Goal: Navigation & Orientation: Find specific page/section

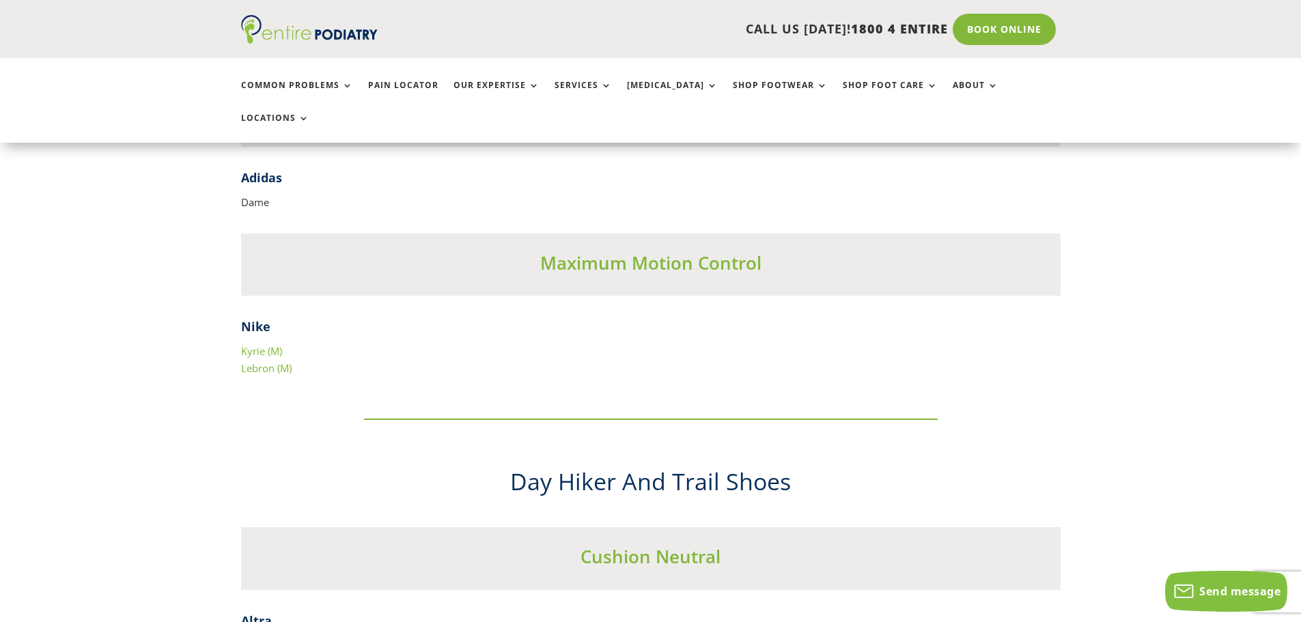
scroll to position [5957, 0]
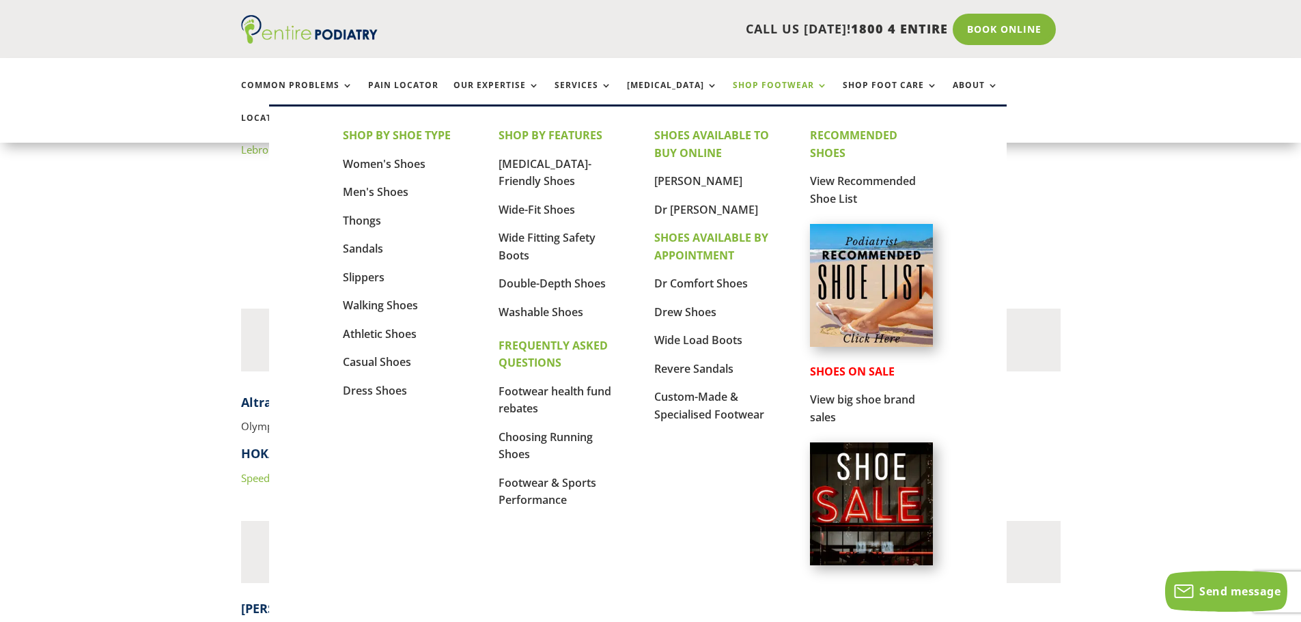
click at [733, 83] on link "Shop Footwear" at bounding box center [780, 95] width 95 height 29
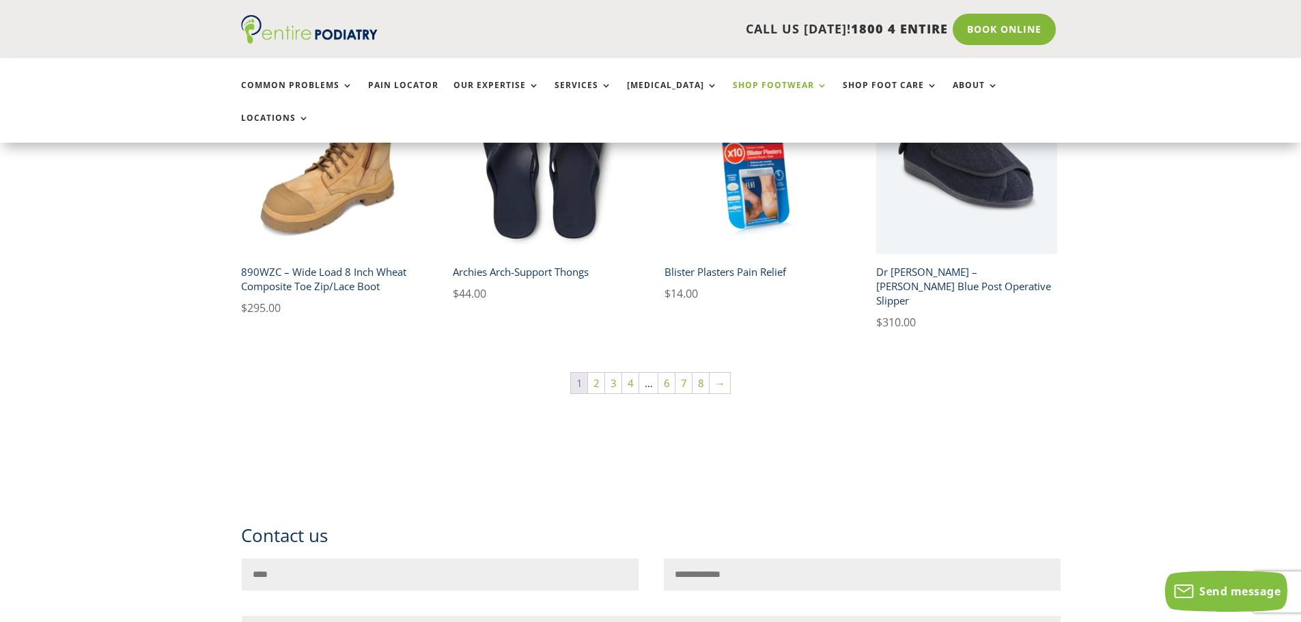
scroll to position [1038, 0]
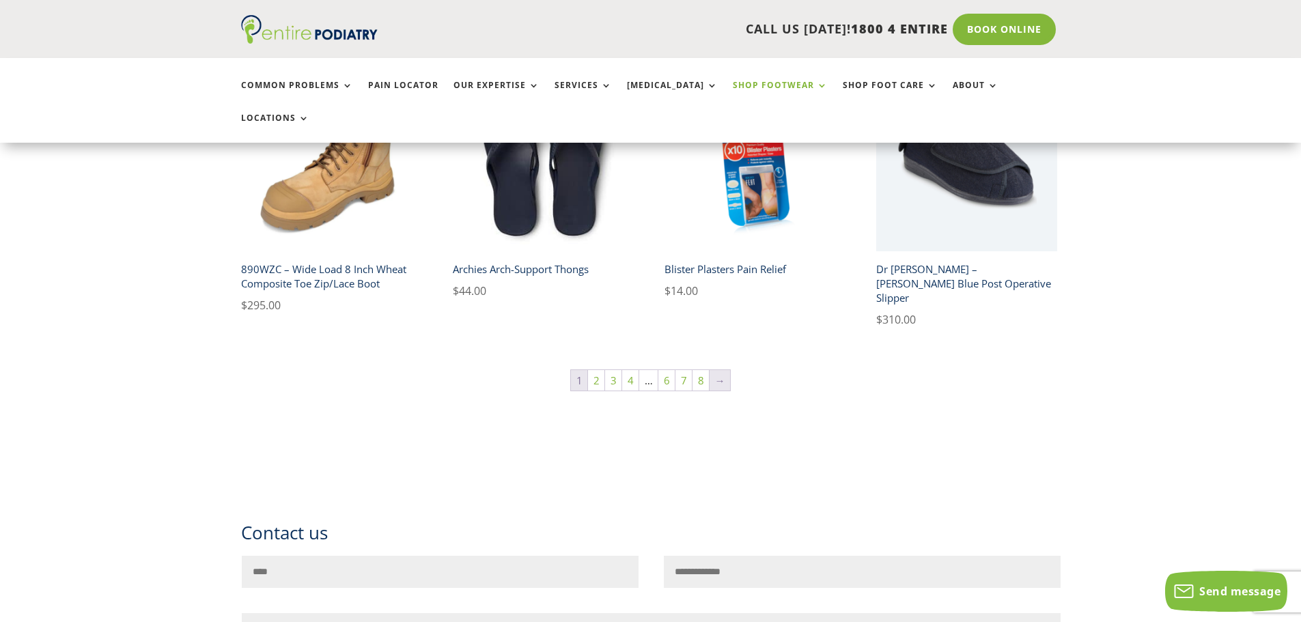
click at [721, 370] on link "→" at bounding box center [720, 380] width 20 height 20
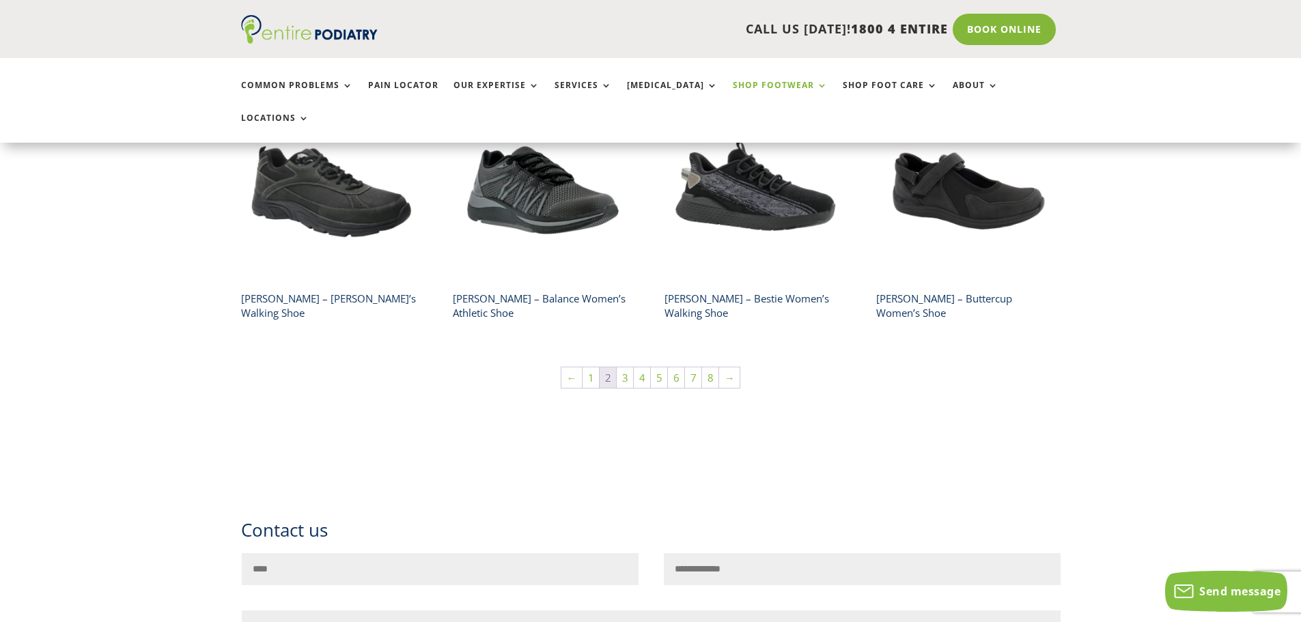
scroll to position [1038, 0]
click at [725, 367] on link "→" at bounding box center [729, 377] width 20 height 20
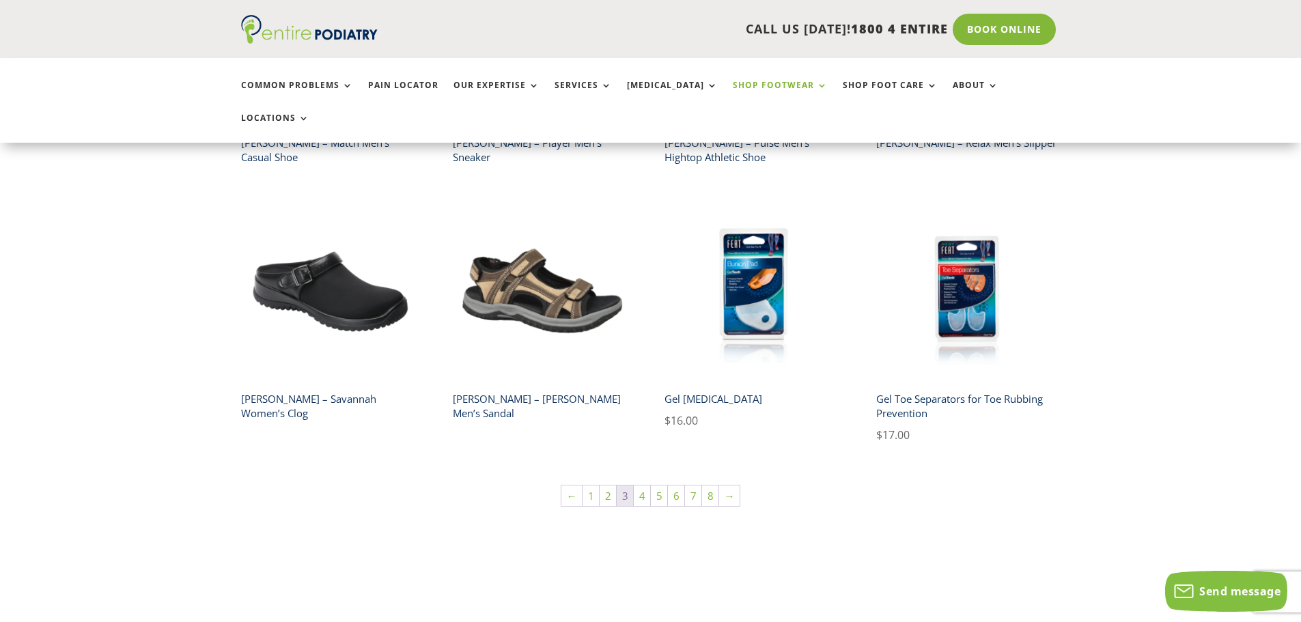
scroll to position [874, 0]
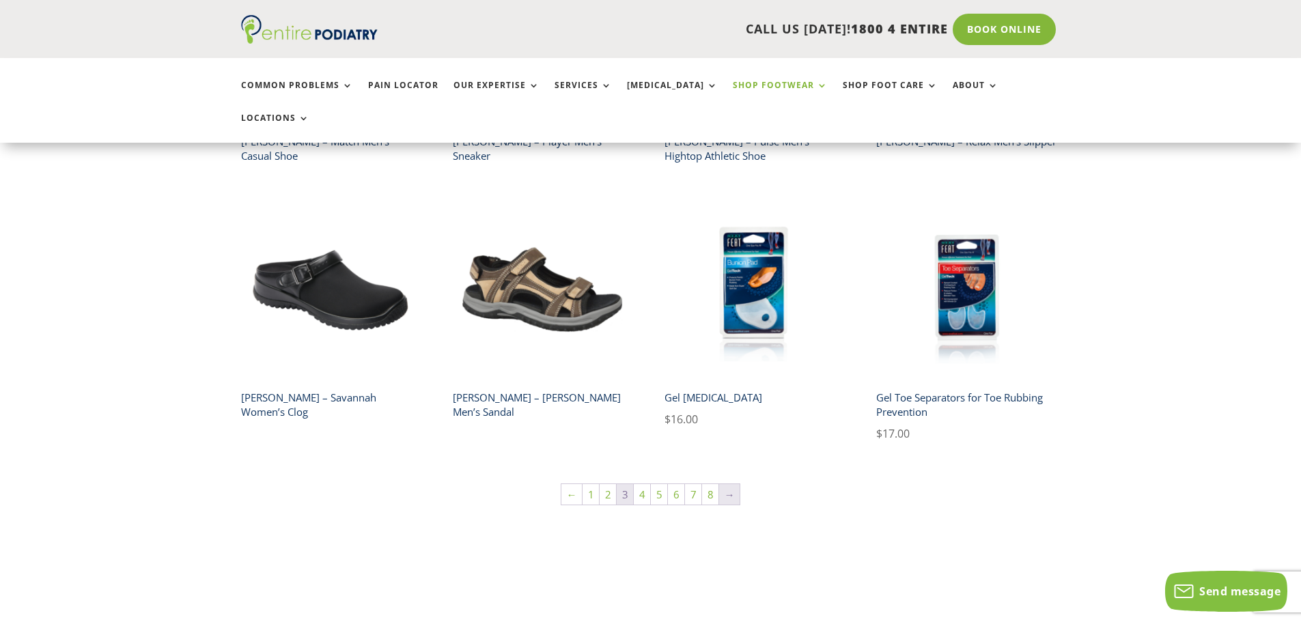
click at [730, 484] on link "→" at bounding box center [729, 494] width 20 height 20
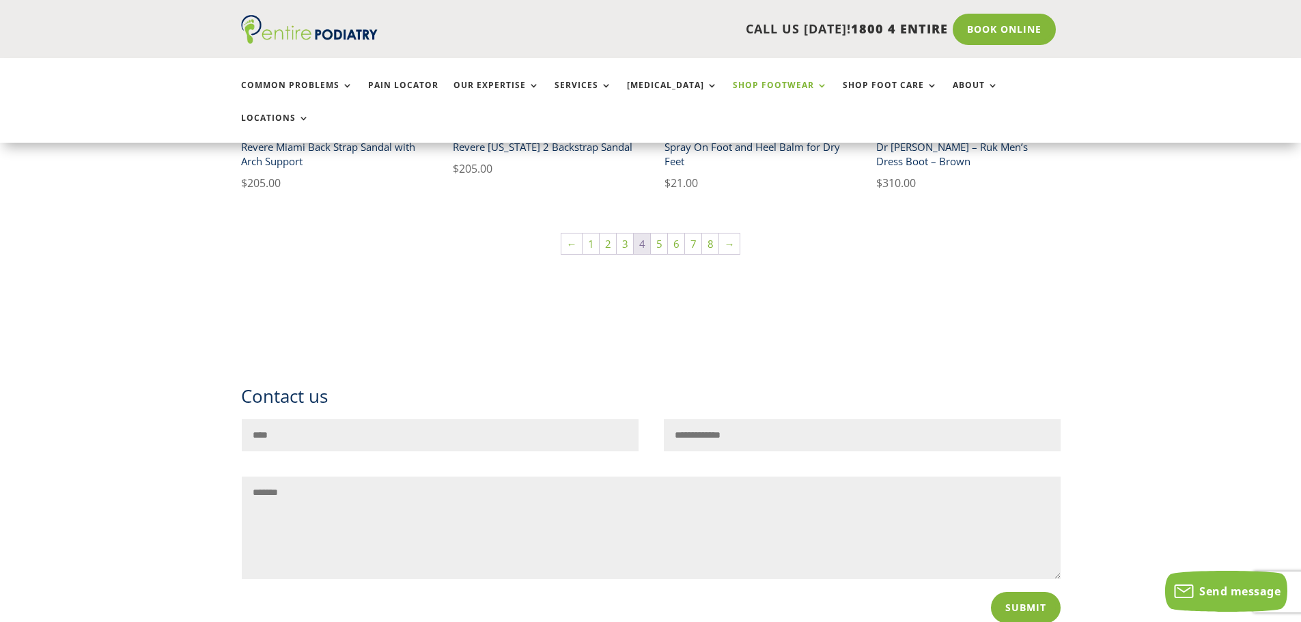
scroll to position [1148, 0]
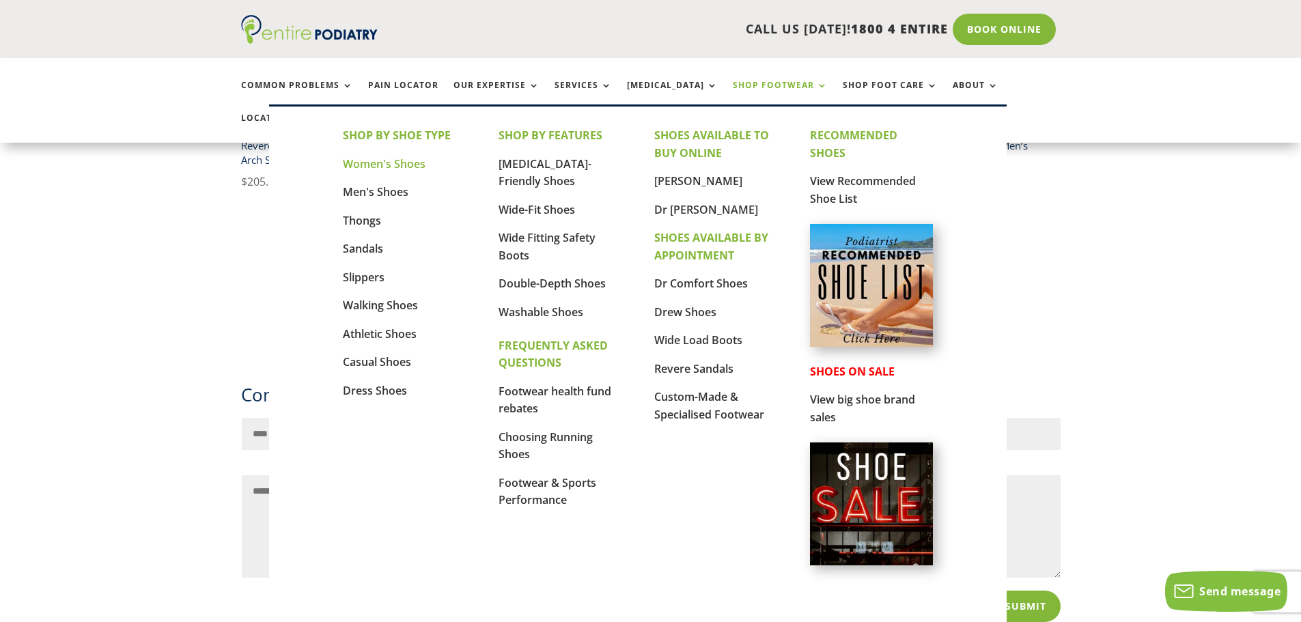
click at [370, 167] on link "Women's Shoes" at bounding box center [384, 163] width 83 height 15
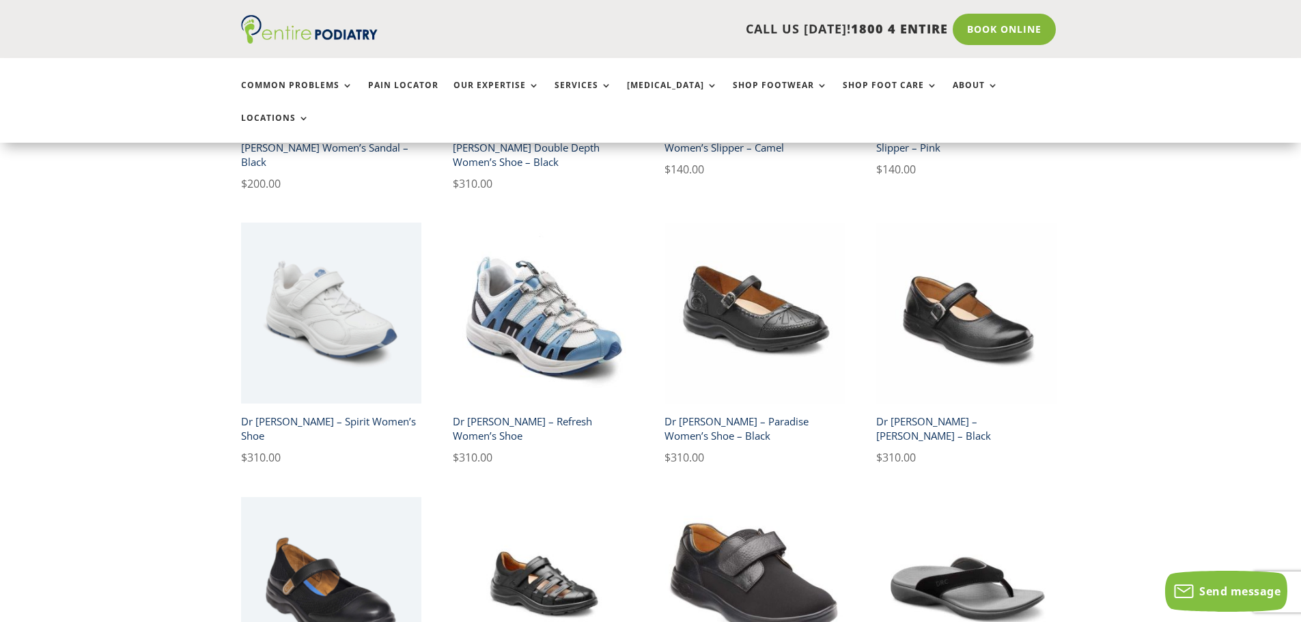
scroll to position [1967, 0]
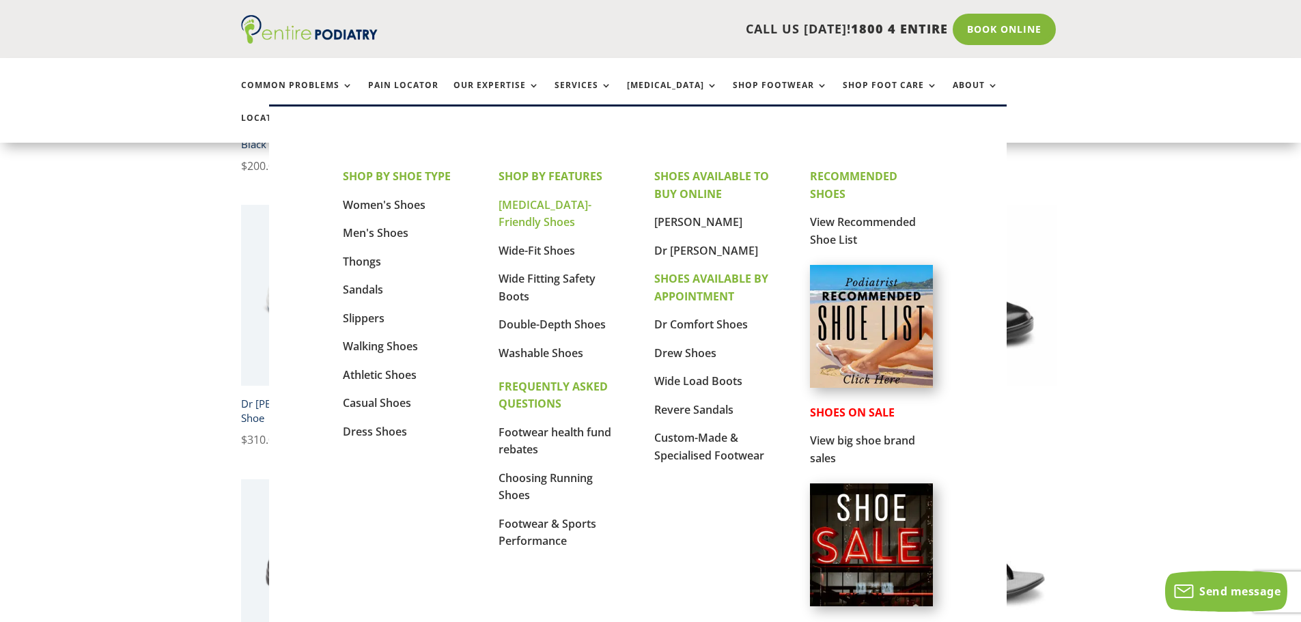
click at [581, 206] on link "[MEDICAL_DATA]-Friendly Shoes" at bounding box center [545, 213] width 93 height 33
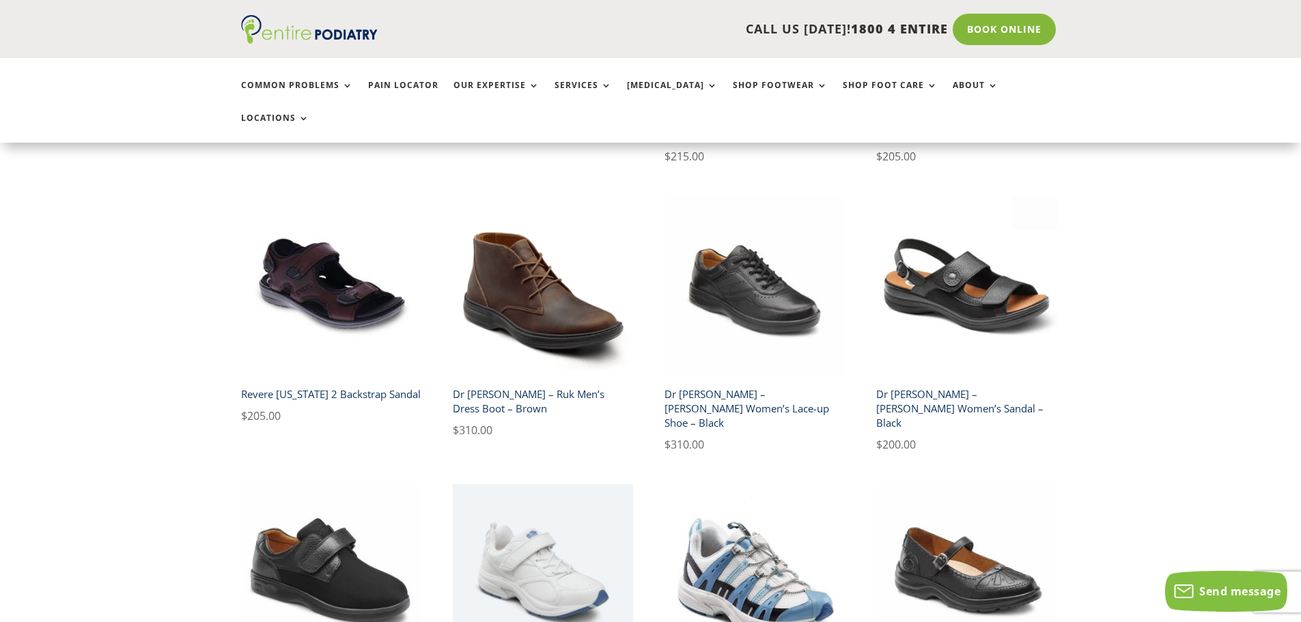
scroll to position [2077, 0]
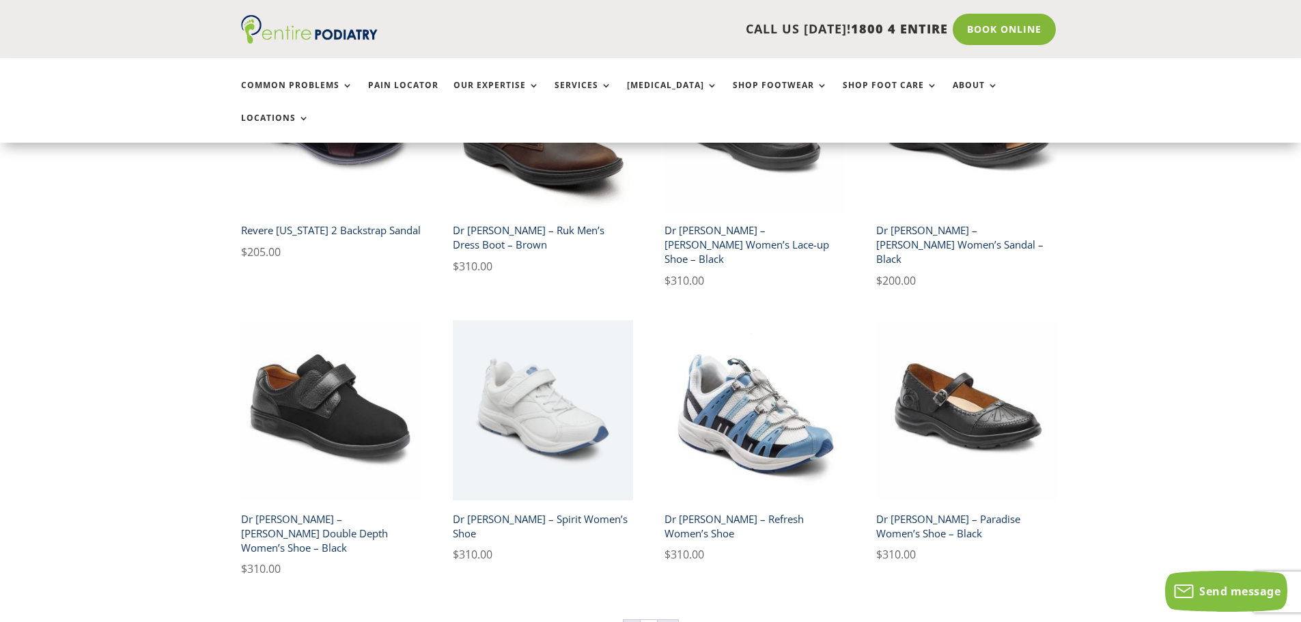
click at [672, 620] on link "→" at bounding box center [668, 630] width 20 height 20
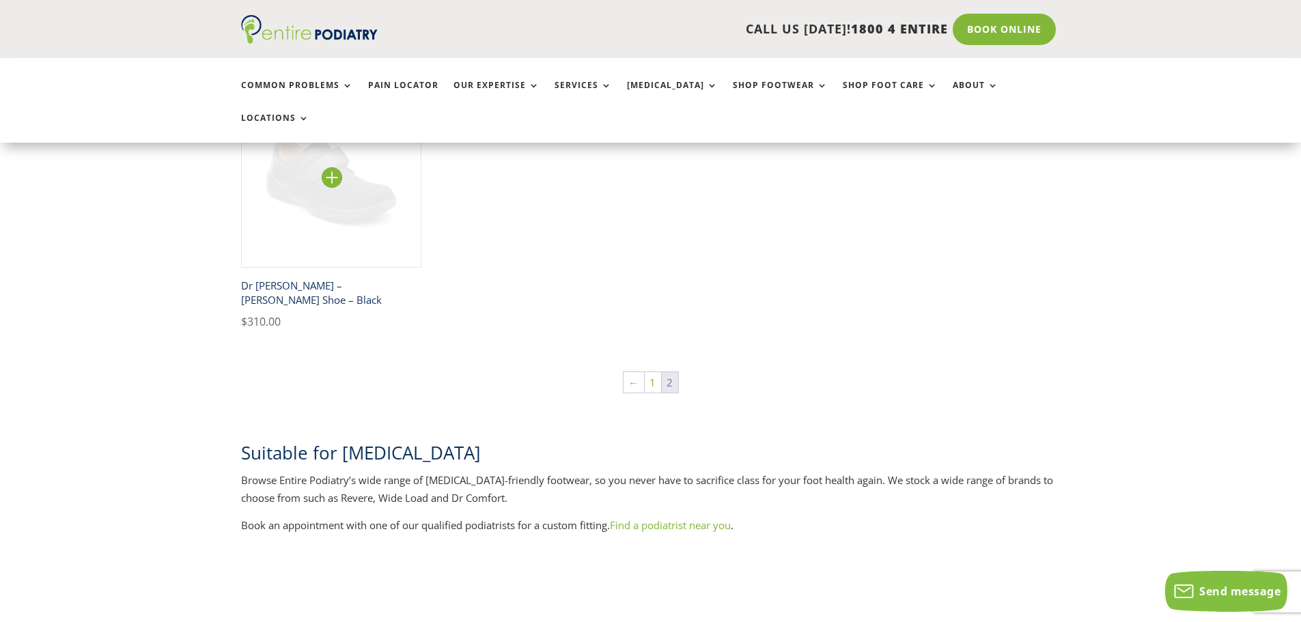
scroll to position [1858, 0]
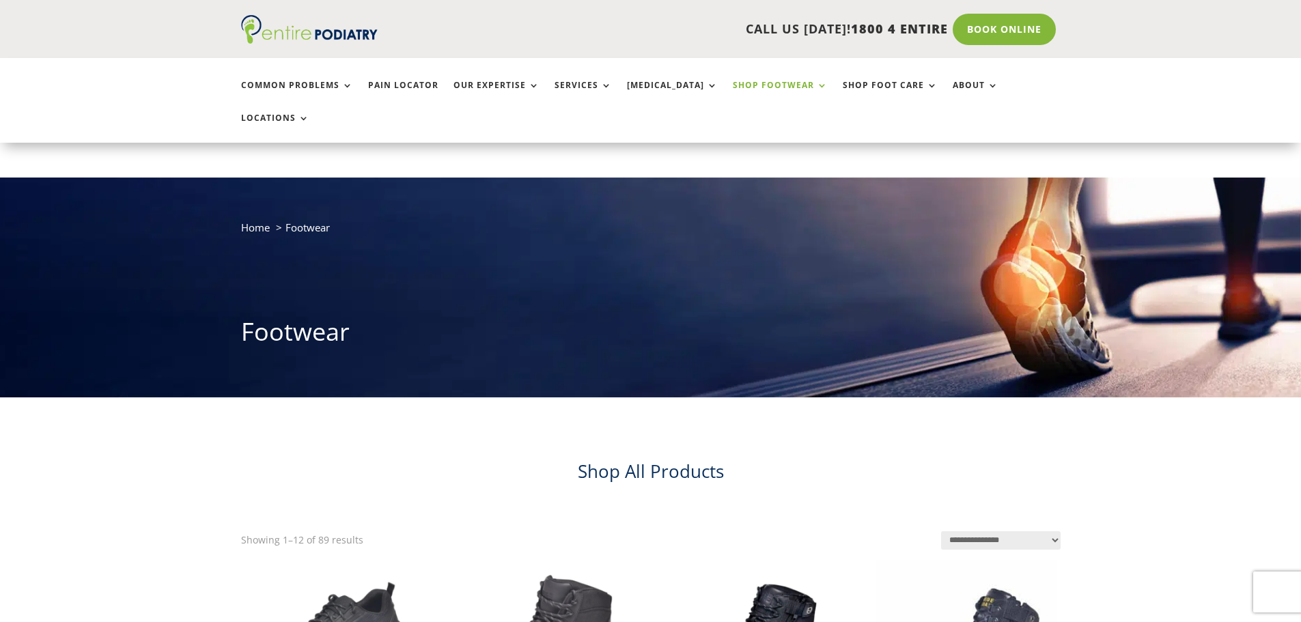
scroll to position [1038, 0]
